Goal: Task Accomplishment & Management: Use online tool/utility

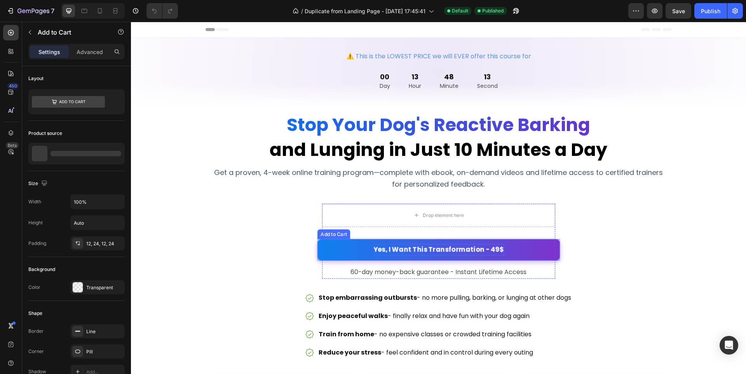
click at [396, 245] on div "Yes, I Want This Transformation - 49$" at bounding box center [439, 250] width 131 height 12
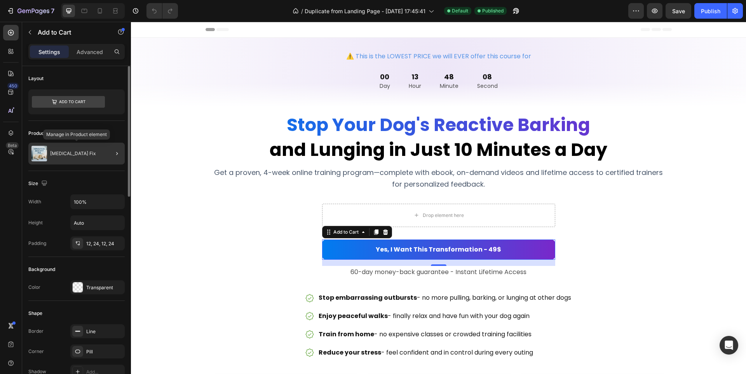
click at [75, 156] on div "[MEDICAL_DATA] Fix" at bounding box center [76, 154] width 96 height 22
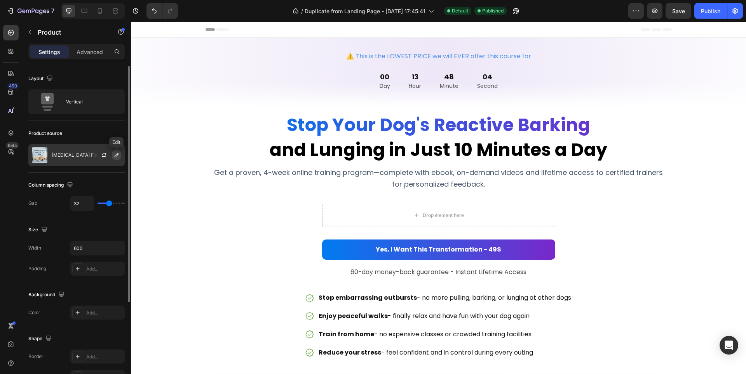
click at [115, 155] on icon "button" at bounding box center [116, 155] width 6 height 6
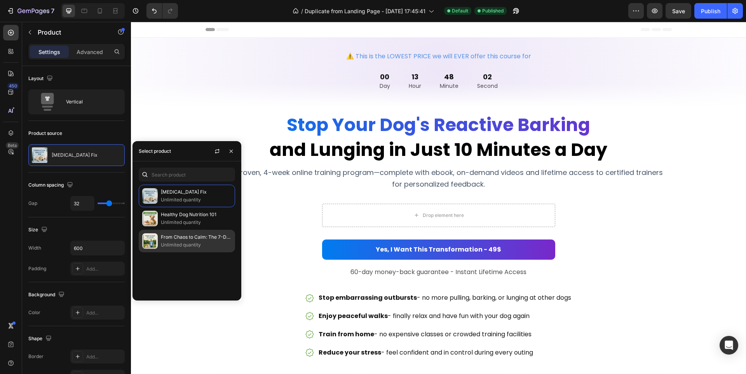
click at [169, 234] on p "From Chaos to Calm: The 7-Day Harmony Method™ for Any Dog" at bounding box center [196, 237] width 71 height 8
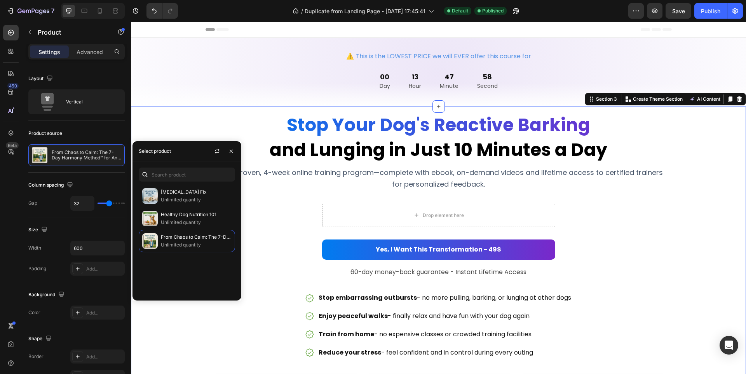
click at [183, 313] on div "Stop Your Dog's Reactive Barking Heading and Lunging in Just 10 Minutes a Day H…" at bounding box center [438, 268] width 615 height 324
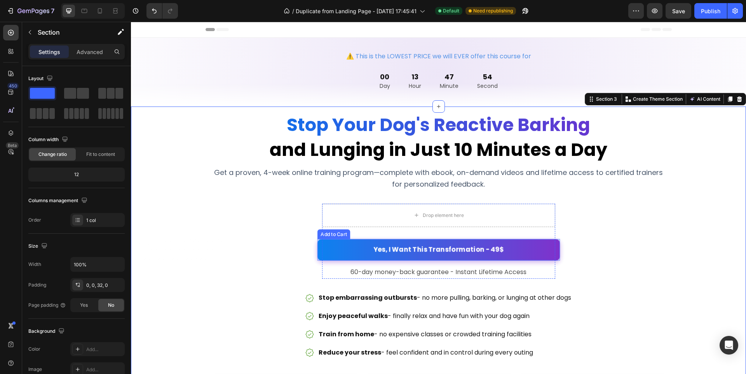
click at [353, 254] on button "Yes, I Want This Transformation - 49$" at bounding box center [439, 249] width 243 height 21
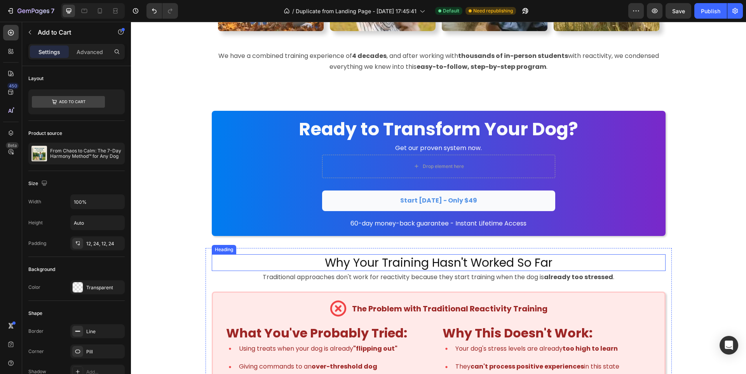
scroll to position [737, 0]
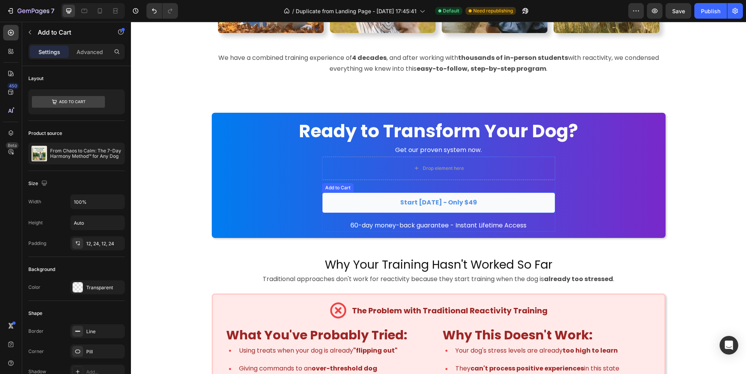
click at [354, 199] on button "Start [DATE] - Only $49" at bounding box center [438, 202] width 233 height 21
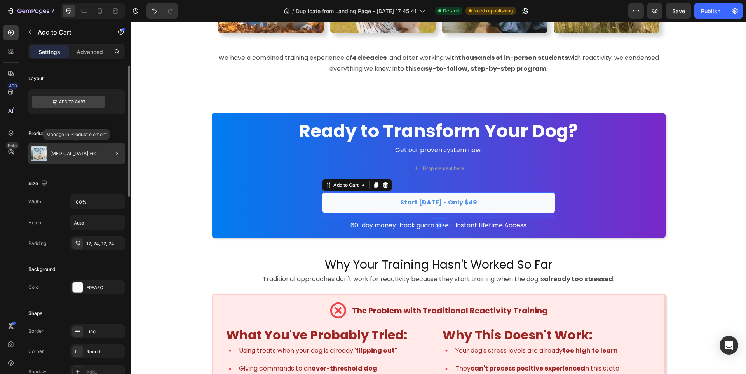
click at [96, 152] on p "[MEDICAL_DATA] Fix" at bounding box center [73, 153] width 46 height 5
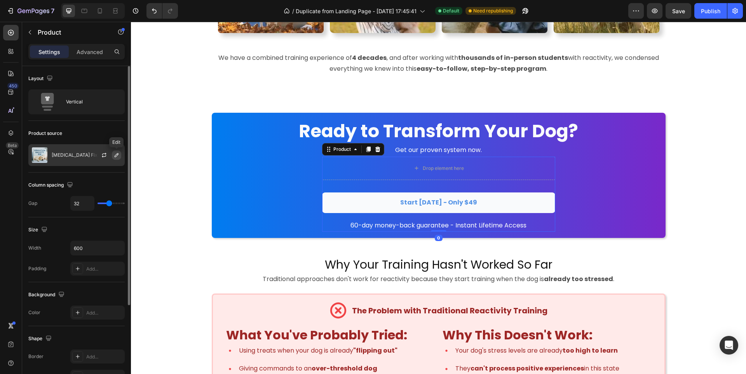
click at [113, 154] on icon "button" at bounding box center [116, 155] width 6 height 6
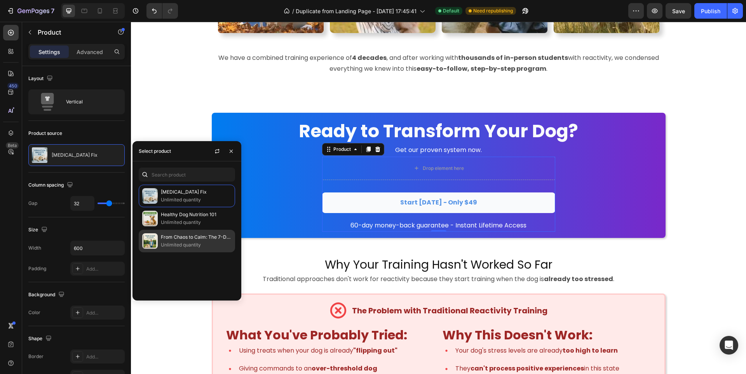
click at [176, 248] on p "Unlimited quantity" at bounding box center [196, 245] width 71 height 8
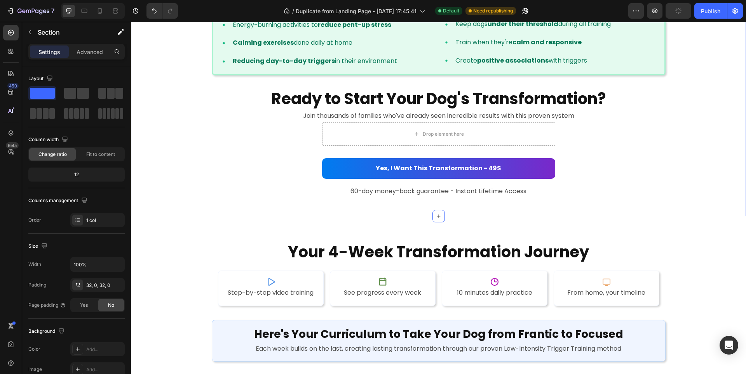
scroll to position [1253, 0]
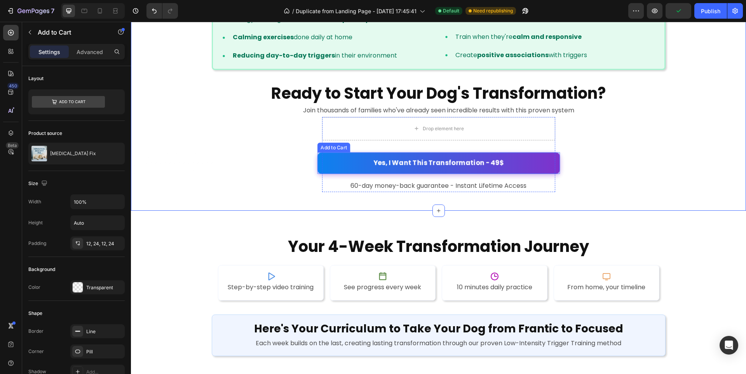
click at [522, 171] on button "Yes, I Want This Transformation - 49$" at bounding box center [439, 162] width 243 height 21
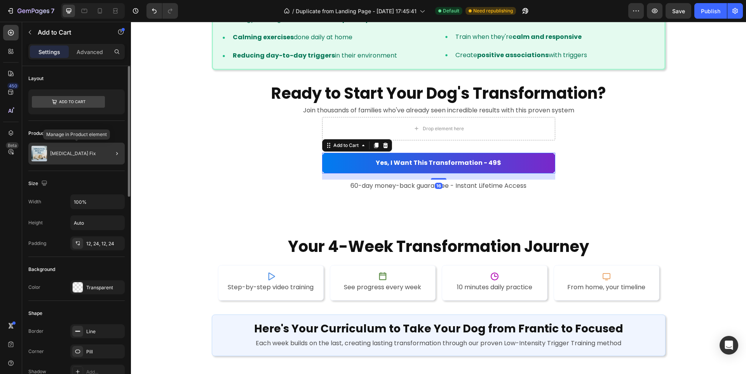
click at [93, 155] on p "[MEDICAL_DATA] Fix" at bounding box center [73, 153] width 46 height 5
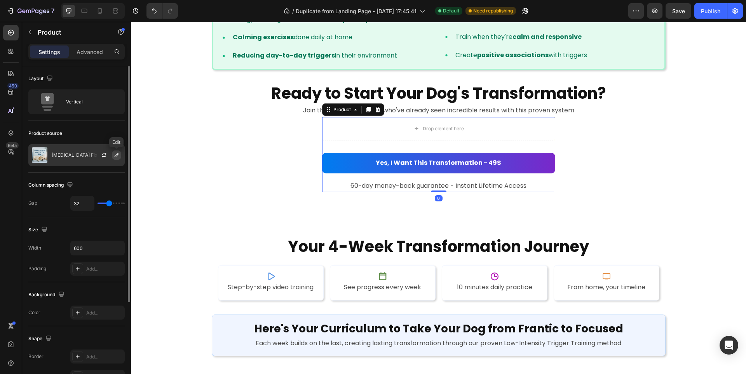
click at [115, 155] on icon "button" at bounding box center [116, 155] width 6 height 6
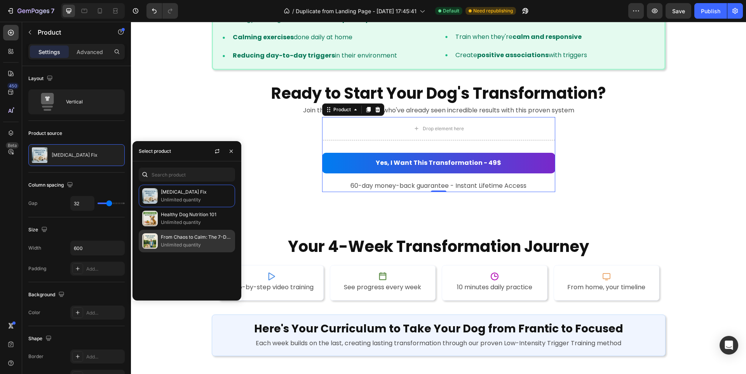
click at [162, 238] on p "From Chaos to Calm: The 7-Day Harmony Method™ for Any Dog" at bounding box center [196, 237] width 71 height 8
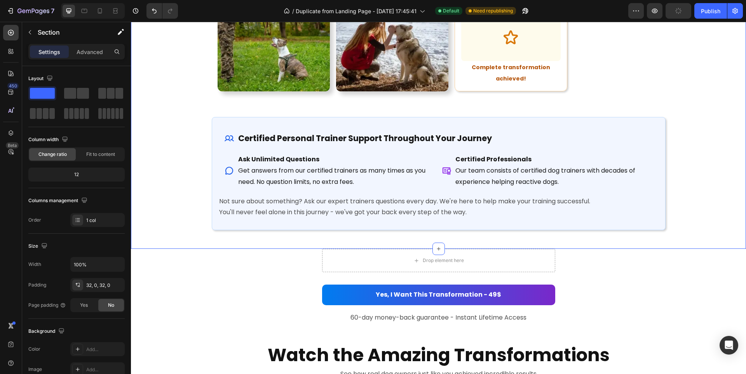
scroll to position [2195, 0]
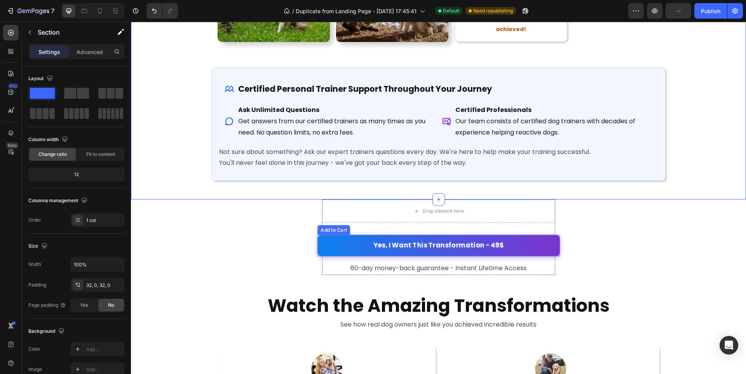
click at [334, 246] on button "Yes, I Want This Transformation - 49$" at bounding box center [439, 245] width 243 height 21
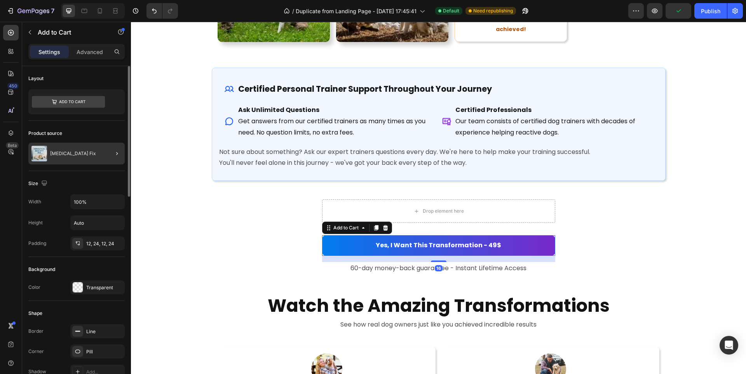
click at [103, 145] on div at bounding box center [114, 154] width 22 height 22
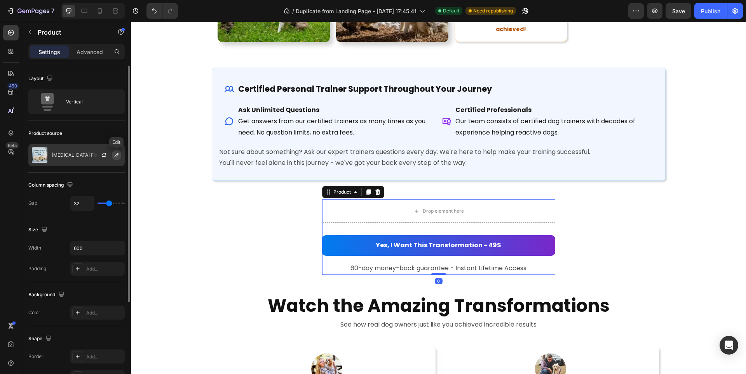
click at [119, 154] on icon "button" at bounding box center [116, 155] width 6 height 6
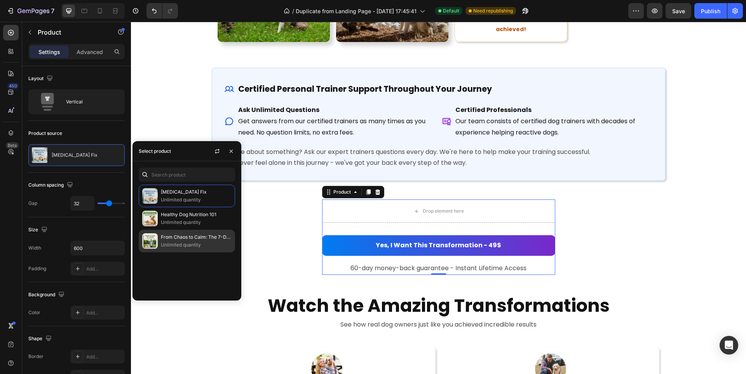
click at [162, 238] on p "From Chaos to Calm: The 7-Day Harmony Method™ for Any Dog" at bounding box center [196, 237] width 71 height 8
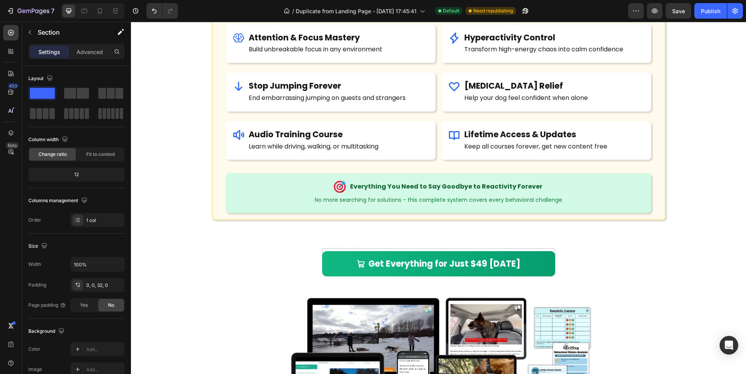
scroll to position [3304, 0]
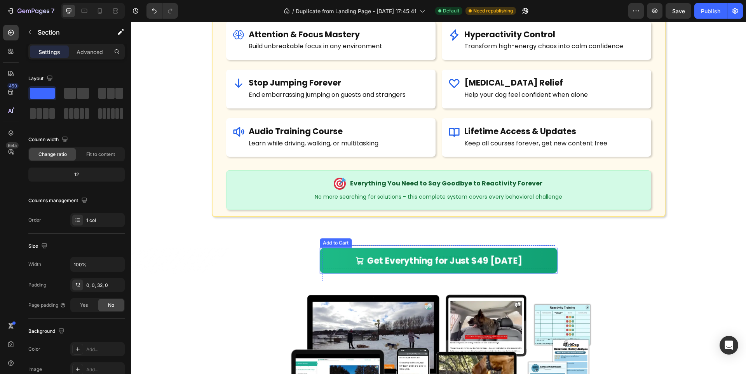
click at [334, 263] on button "Get Everything for Just $49 [DATE]" at bounding box center [439, 261] width 238 height 26
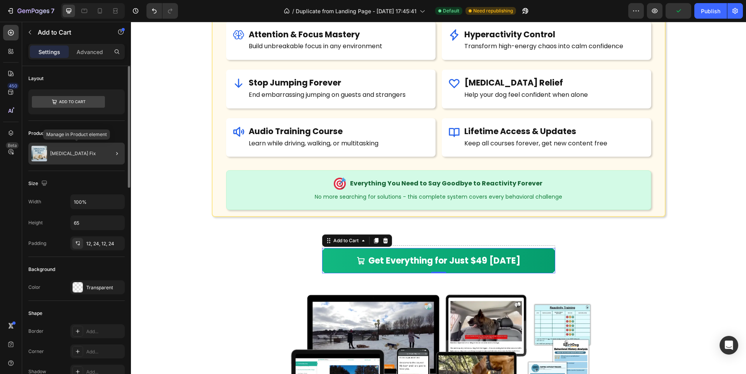
click at [87, 150] on div "[MEDICAL_DATA] Fix" at bounding box center [76, 154] width 96 height 22
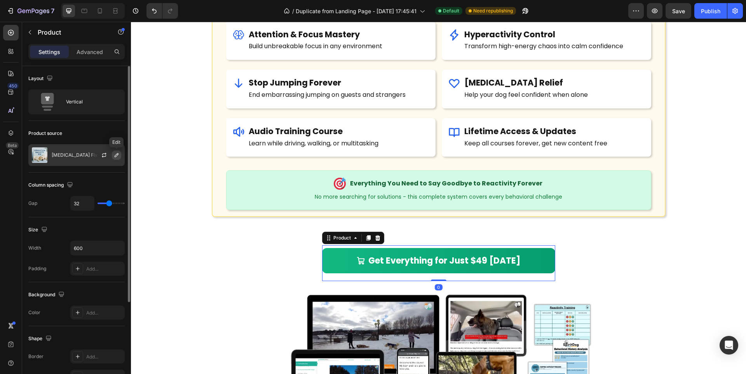
click at [115, 154] on icon "button" at bounding box center [116, 155] width 6 height 6
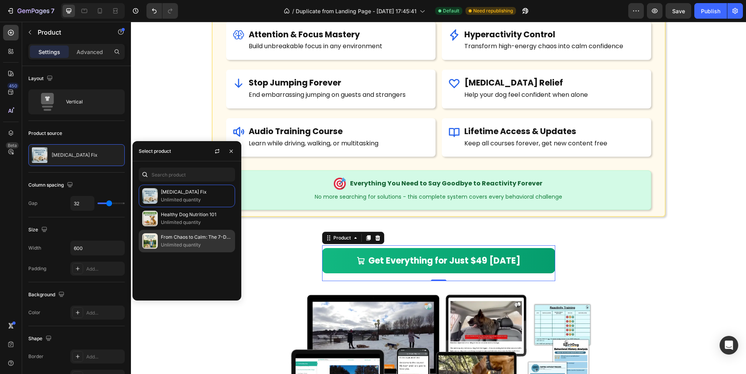
click at [171, 244] on p "Unlimited quantity" at bounding box center [196, 245] width 71 height 8
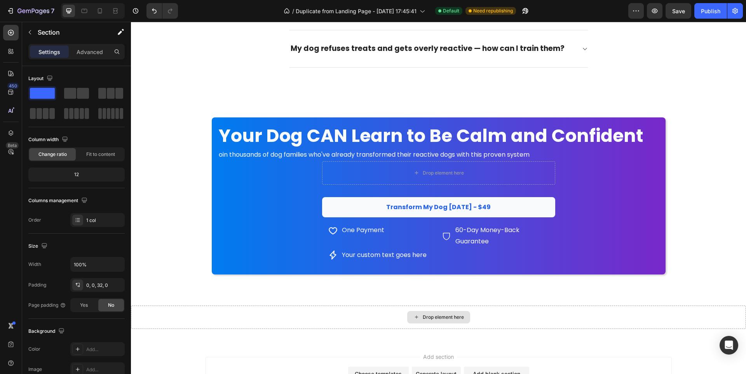
scroll to position [4075, 0]
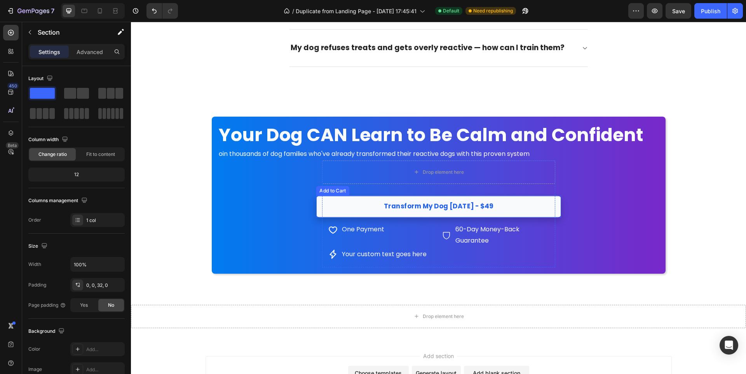
click at [366, 197] on button "Transform My Dog [DATE] - $49" at bounding box center [438, 205] width 245 height 21
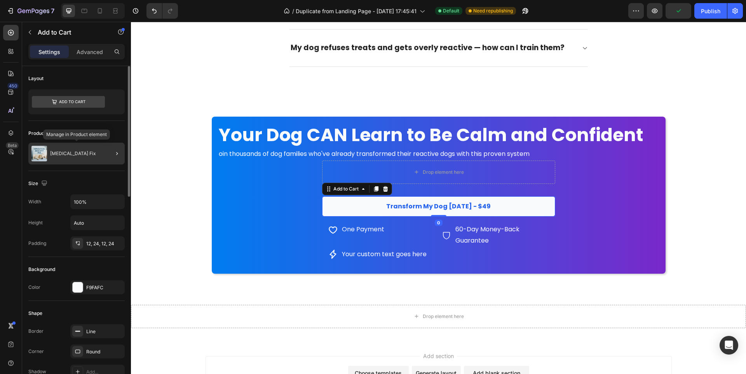
click at [99, 152] on div "[MEDICAL_DATA] Fix" at bounding box center [76, 154] width 96 height 22
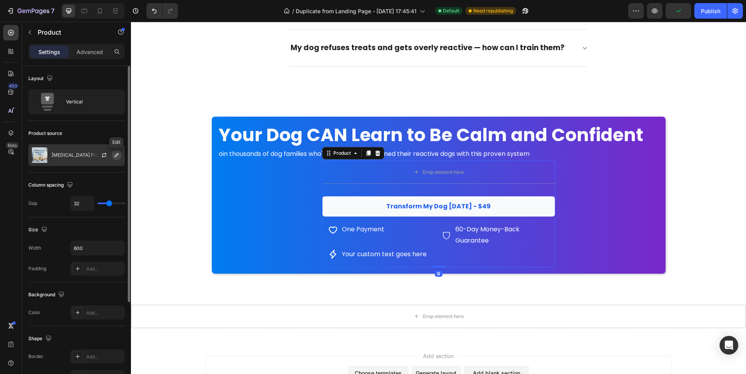
click at [113, 157] on icon "button" at bounding box center [116, 155] width 6 height 6
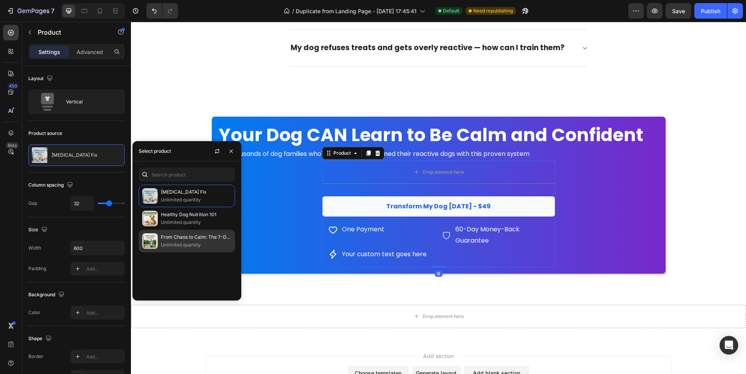
click at [186, 244] on p "Unlimited quantity" at bounding box center [196, 245] width 71 height 8
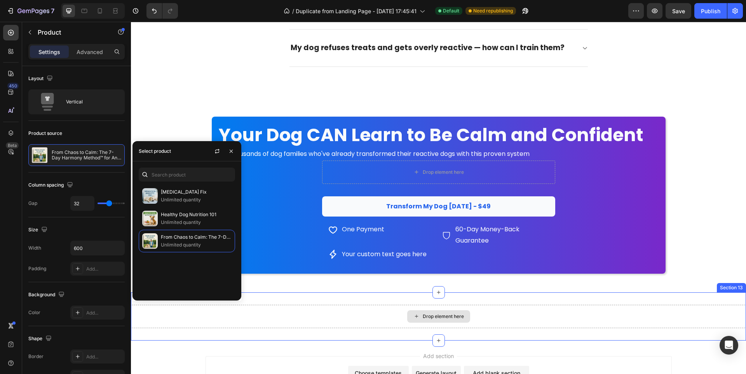
click at [185, 314] on div "Drop element here" at bounding box center [438, 316] width 615 height 23
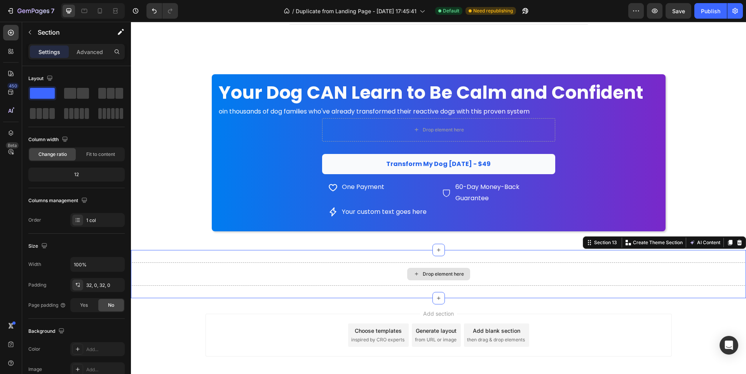
scroll to position [4125, 0]
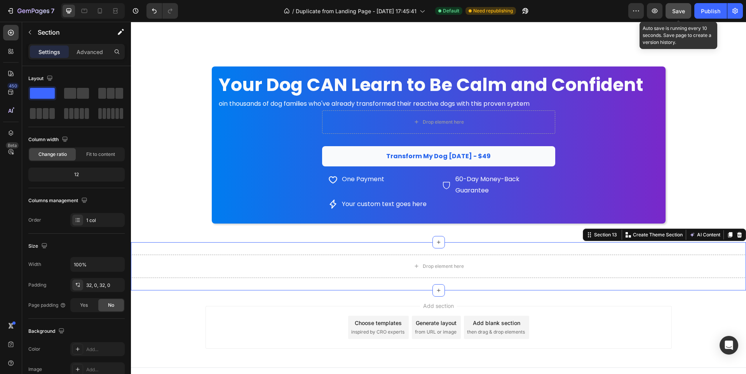
click at [679, 14] on span "Save" at bounding box center [678, 11] width 13 height 7
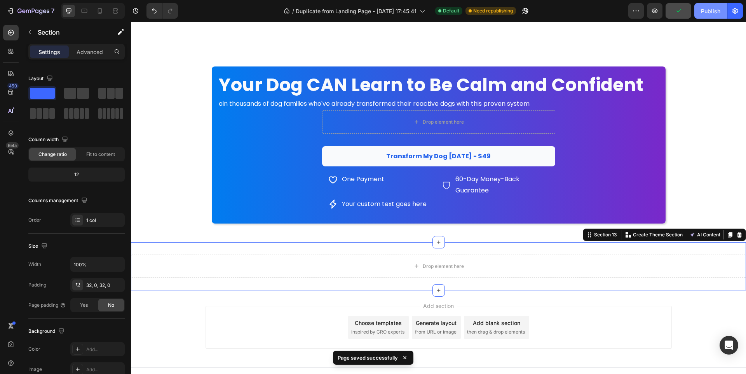
click at [705, 16] on button "Publish" at bounding box center [711, 11] width 33 height 16
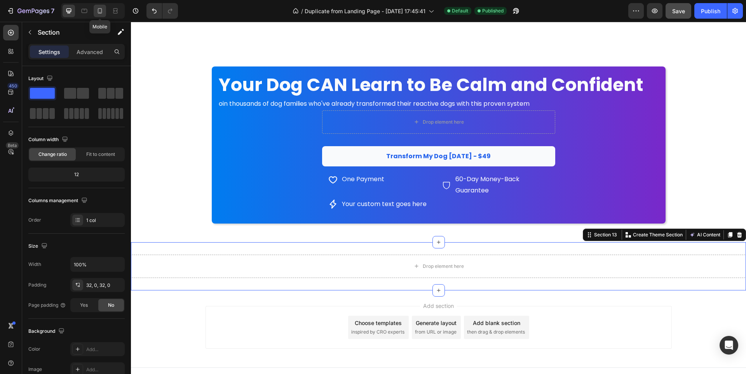
click at [99, 14] on icon at bounding box center [100, 11] width 8 height 8
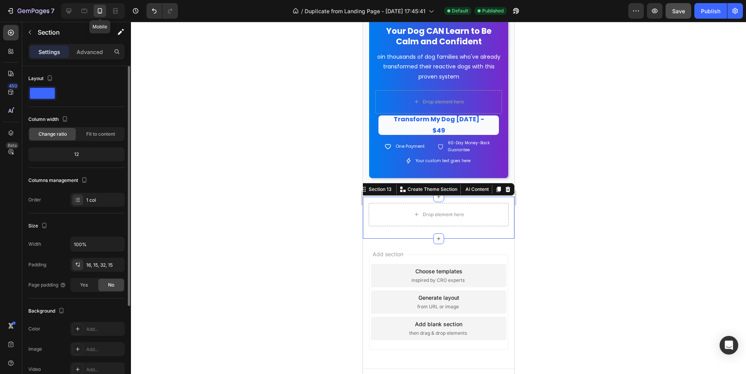
scroll to position [4257, 0]
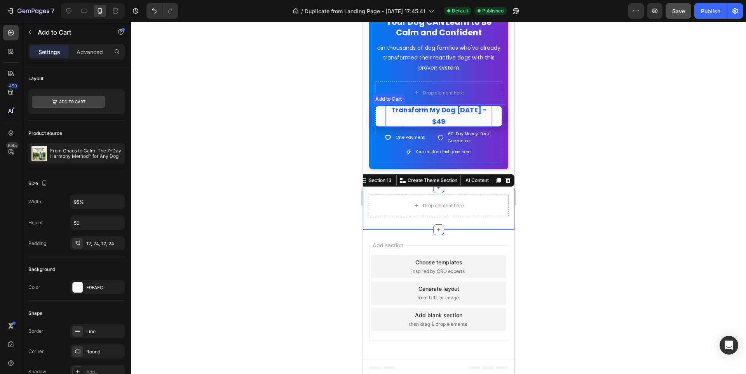
click at [468, 120] on div "Transform My Dog [DATE] - $49" at bounding box center [438, 115] width 107 height 23
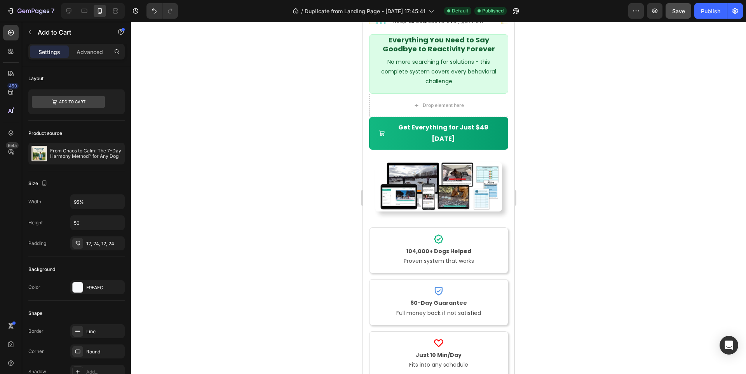
scroll to position [3608, 0]
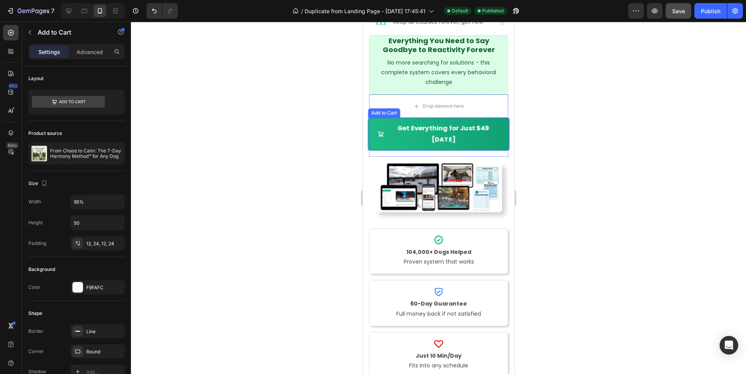
click at [415, 135] on button "Get Everything for Just $49 [DATE]" at bounding box center [438, 134] width 141 height 32
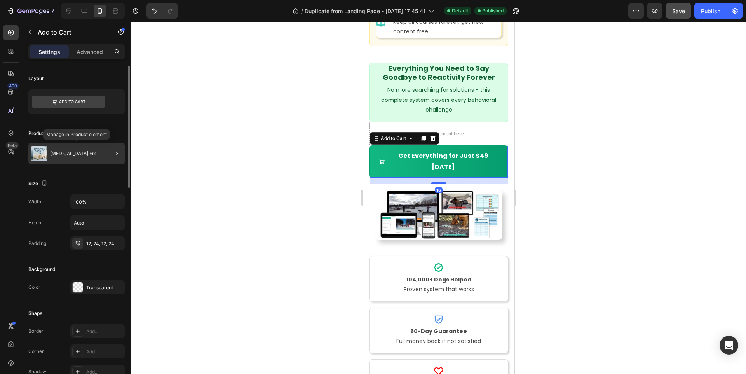
click at [94, 152] on p "[MEDICAL_DATA] Fix" at bounding box center [73, 153] width 46 height 5
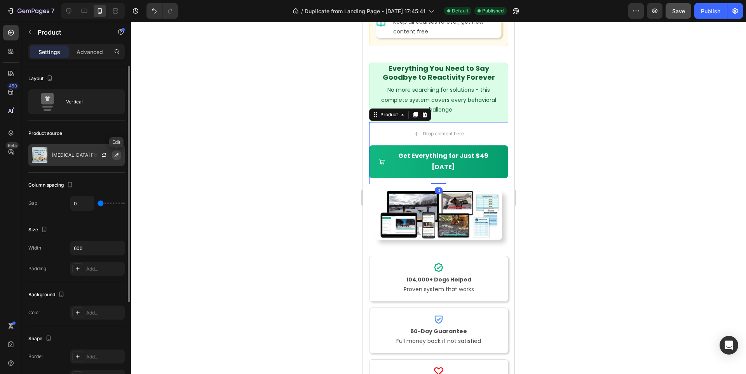
click at [115, 156] on icon "button" at bounding box center [117, 155] width 4 height 4
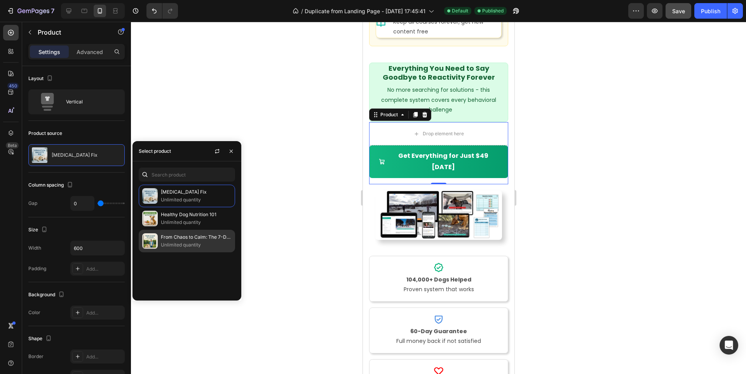
click at [161, 247] on p "Unlimited quantity" at bounding box center [196, 245] width 71 height 8
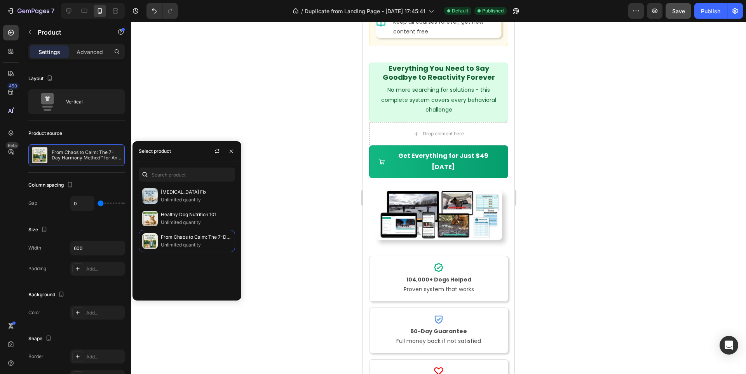
click at [585, 206] on div at bounding box center [438, 198] width 615 height 352
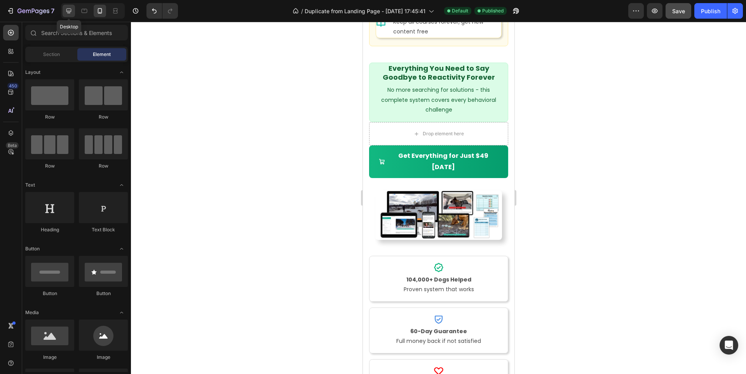
click at [69, 14] on icon at bounding box center [69, 11] width 8 height 8
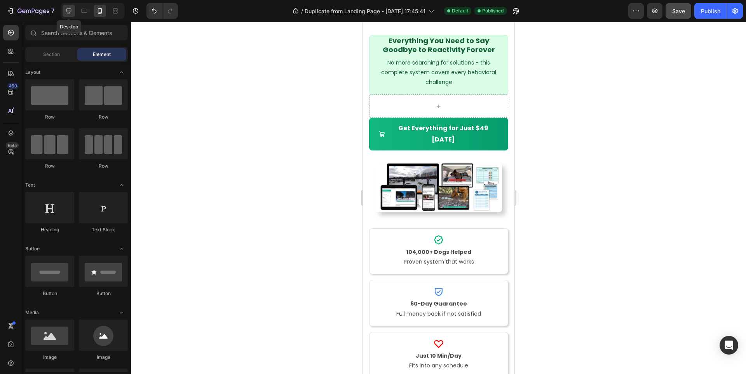
scroll to position [3533, 0]
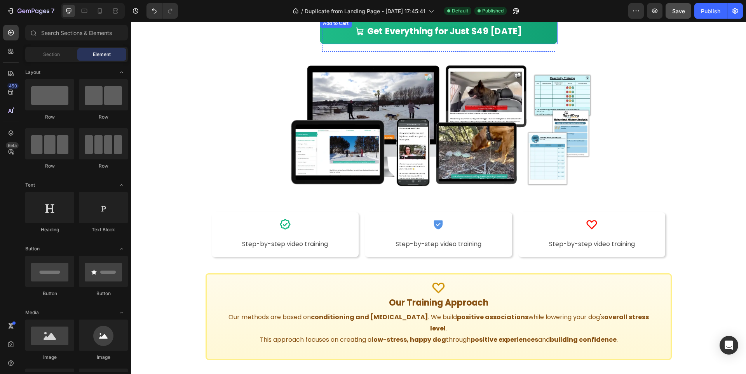
click at [331, 39] on button "Get Everything for Just $49 [DATE]" at bounding box center [439, 31] width 238 height 26
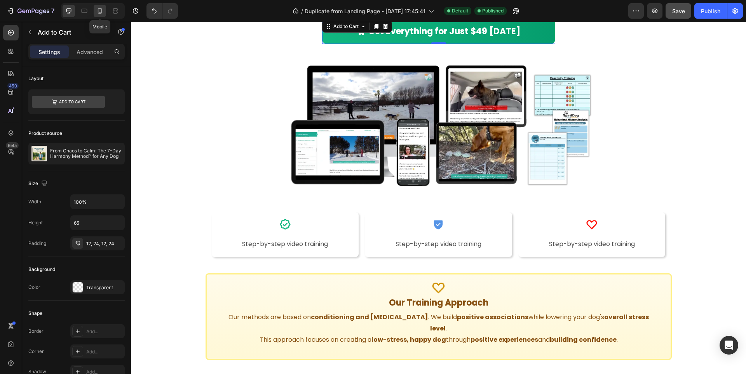
click at [99, 13] on icon at bounding box center [100, 10] width 4 height 5
type input "16"
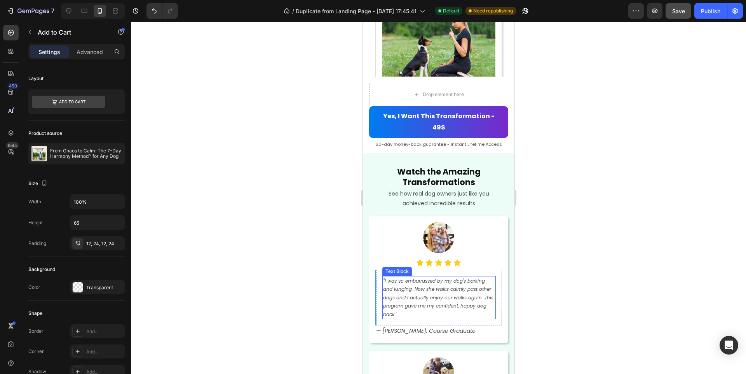
scroll to position [2403, 0]
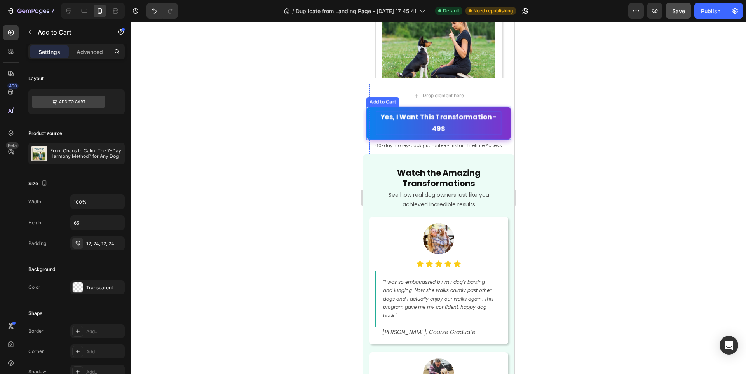
click at [390, 115] on div "Yes, I Want This Transformation - 49$" at bounding box center [438, 123] width 125 height 23
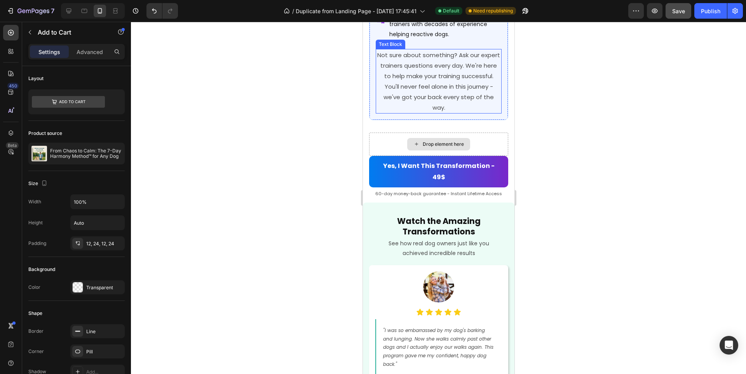
scroll to position [3419, 0]
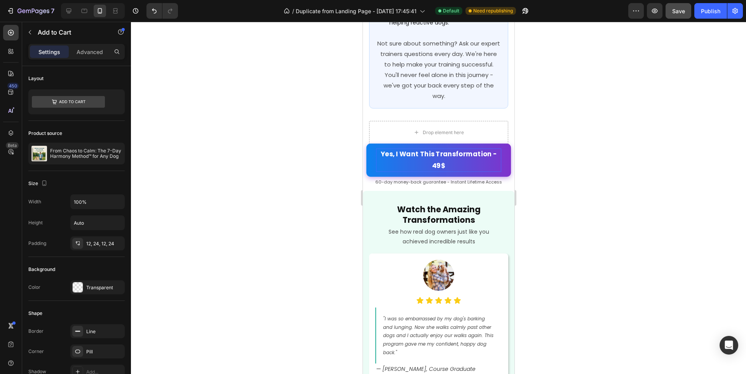
click at [381, 148] on div "Yes, I Want This Transformation - 49$" at bounding box center [438, 159] width 125 height 23
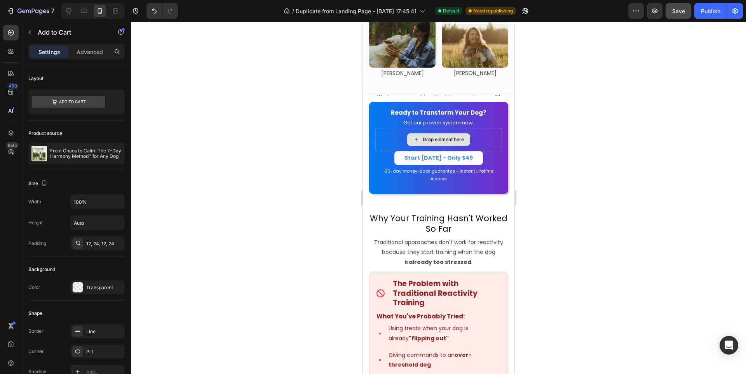
scroll to position [824, 0]
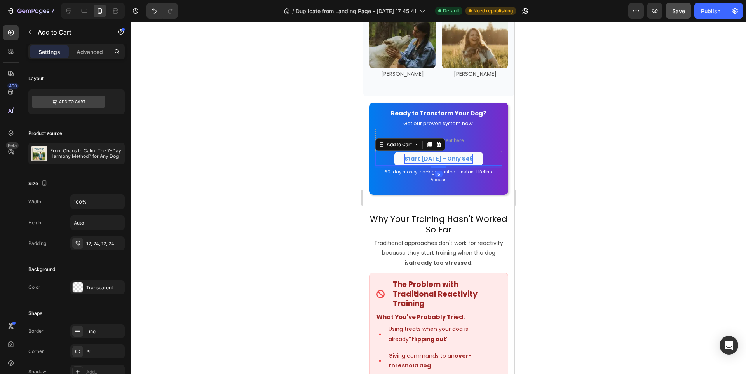
click at [407, 163] on div "Start [DATE] - Only $49" at bounding box center [438, 159] width 68 height 10
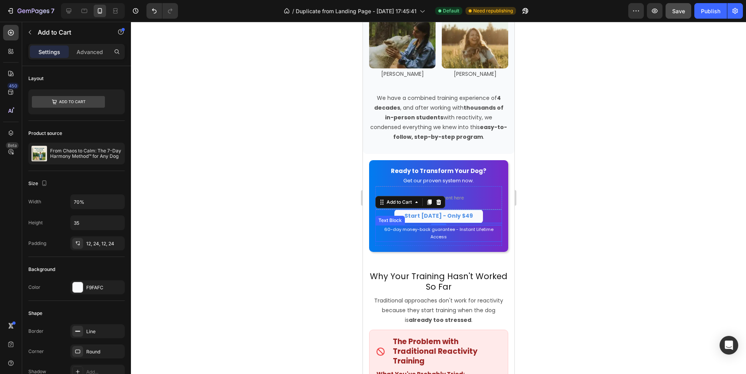
click at [401, 216] on div "Text Block" at bounding box center [390, 220] width 30 height 9
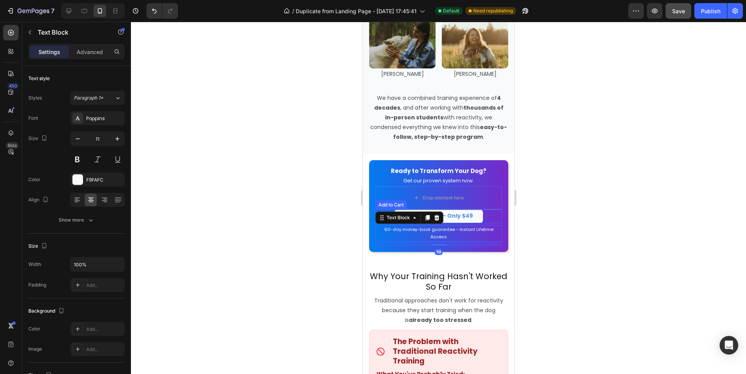
click at [473, 217] on button "Start [DATE] - Only $49" at bounding box center [438, 216] width 89 height 14
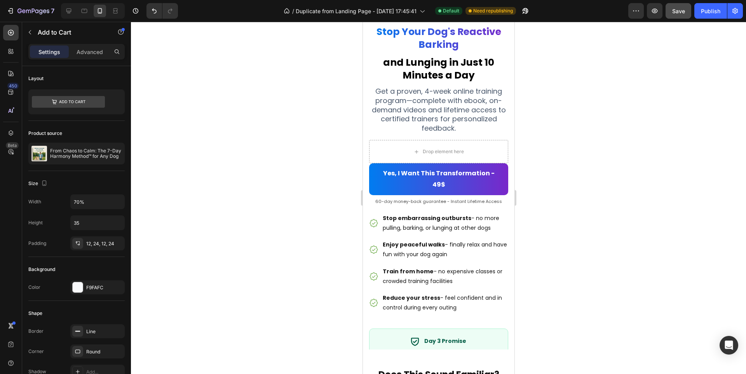
scroll to position [183, 0]
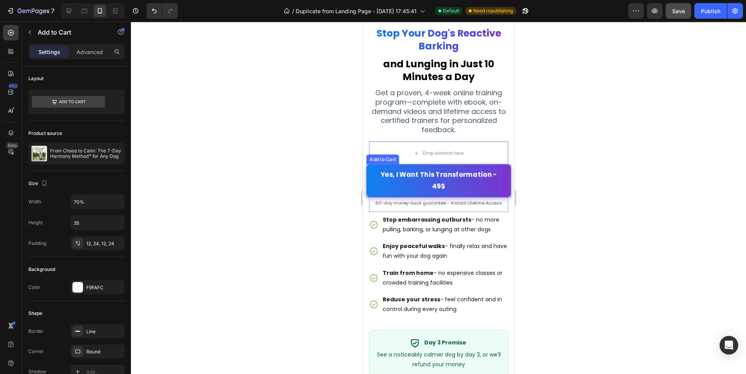
click at [478, 180] on div "Yes, I Want This Transformation - 49$" at bounding box center [438, 180] width 125 height 23
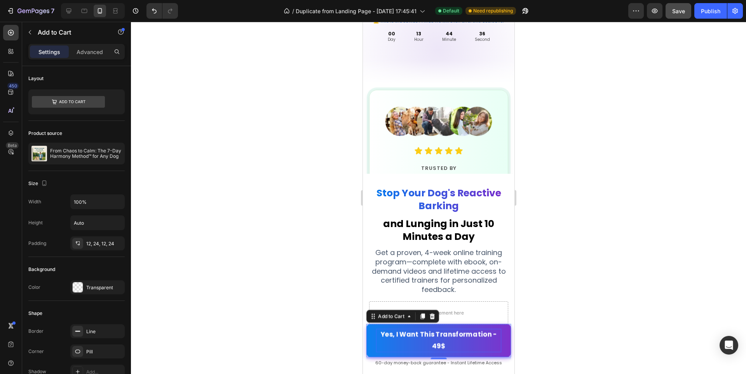
scroll to position [0, 0]
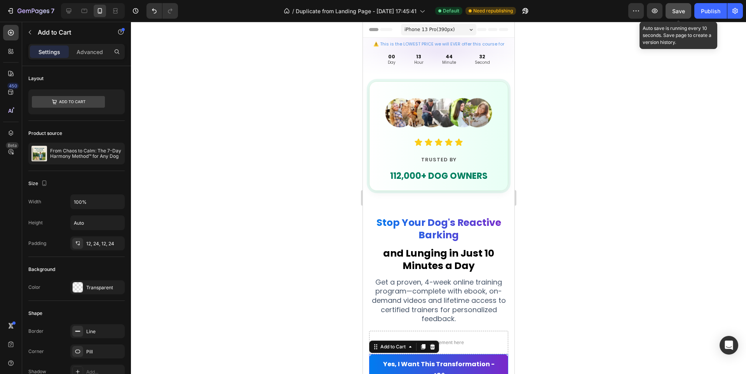
click at [681, 10] on span "Save" at bounding box center [678, 11] width 13 height 7
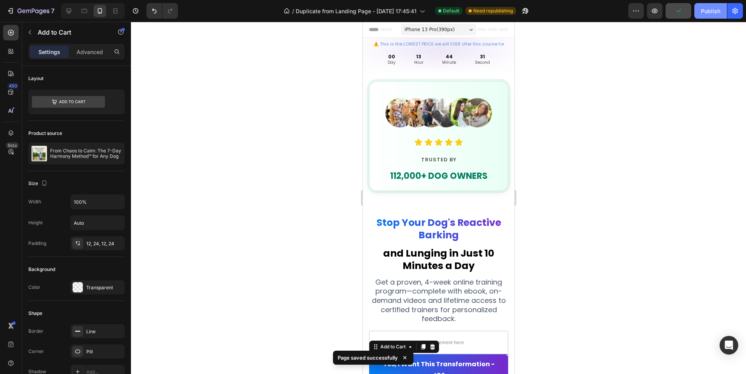
click at [710, 16] on button "Publish" at bounding box center [711, 11] width 33 height 16
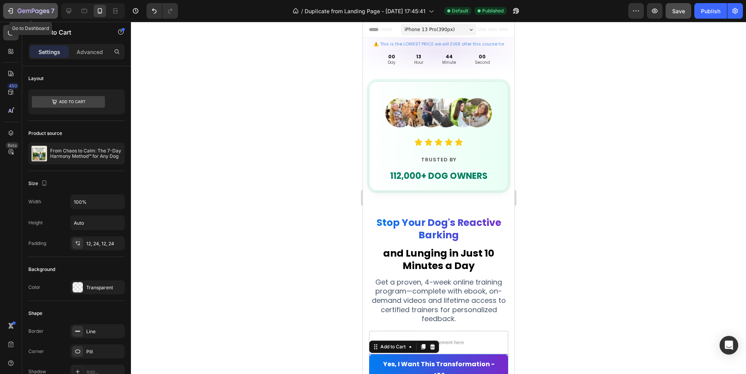
click at [7, 14] on icon "button" at bounding box center [11, 11] width 8 height 8
